Goal: Transaction & Acquisition: Purchase product/service

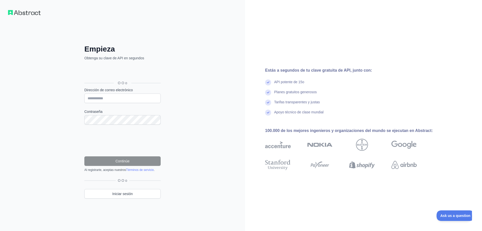
click at [124, 72] on div "Iniciar sesión con Google. Se abre en una nueva pestaña." at bounding box center [121, 71] width 75 height 11
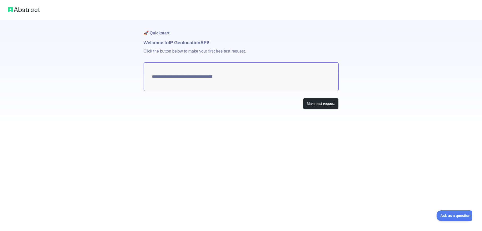
type textarea "**********"
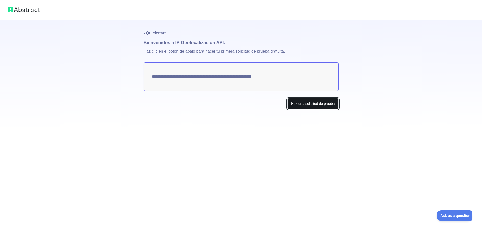
click at [310, 102] on button "Haz una solicitud de prueba" at bounding box center [312, 103] width 51 height 11
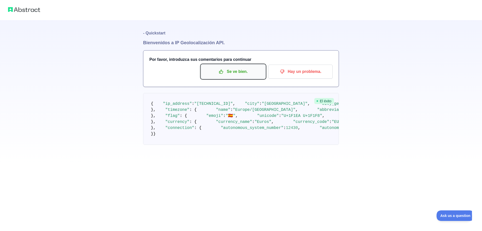
click at [238, 74] on p "Se ve bien." at bounding box center [233, 71] width 57 height 9
